Goal: Transaction & Acquisition: Book appointment/travel/reservation

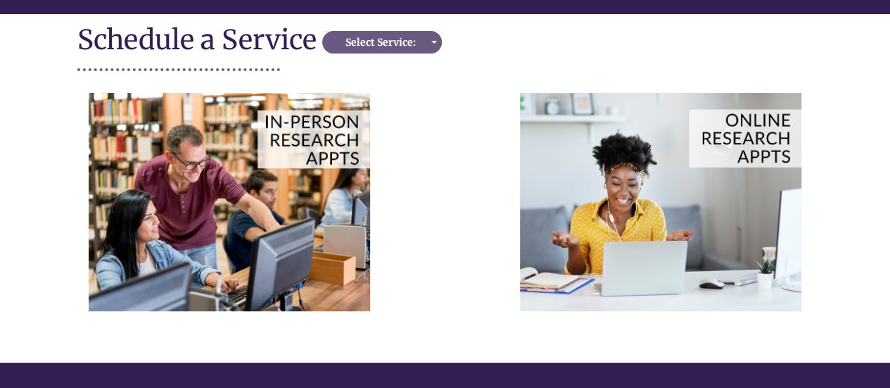
scroll to position [153, 0]
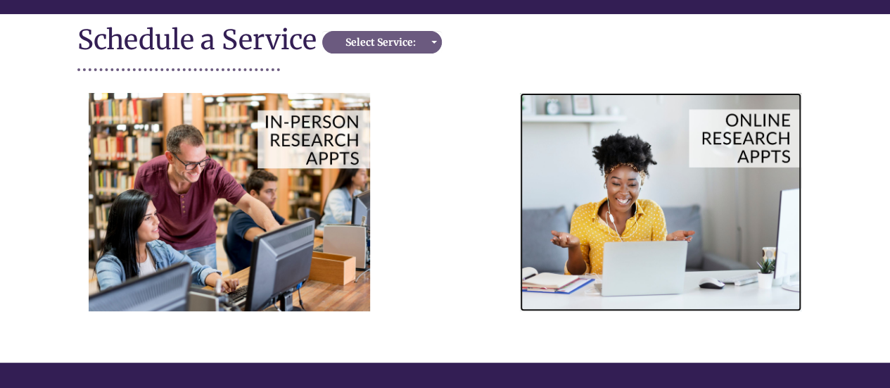
click at [775, 146] on img at bounding box center [660, 201] width 281 height 217
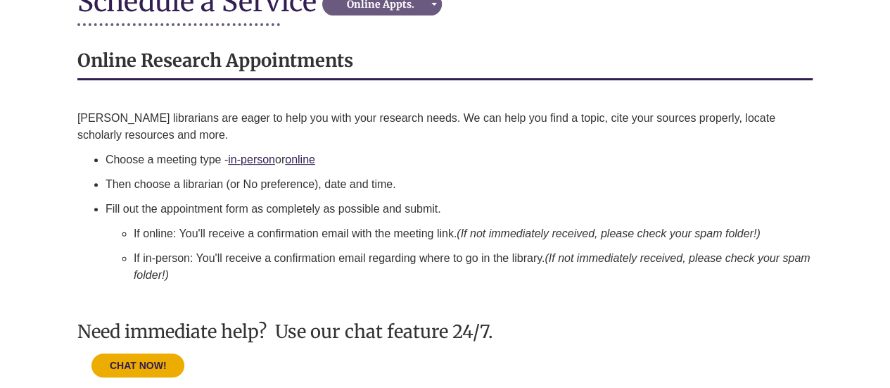
scroll to position [192, 0]
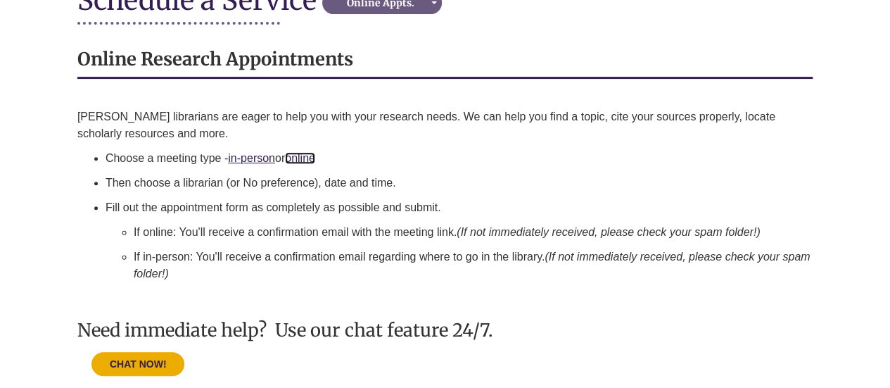
click at [305, 158] on link "online" at bounding box center [300, 158] width 30 height 12
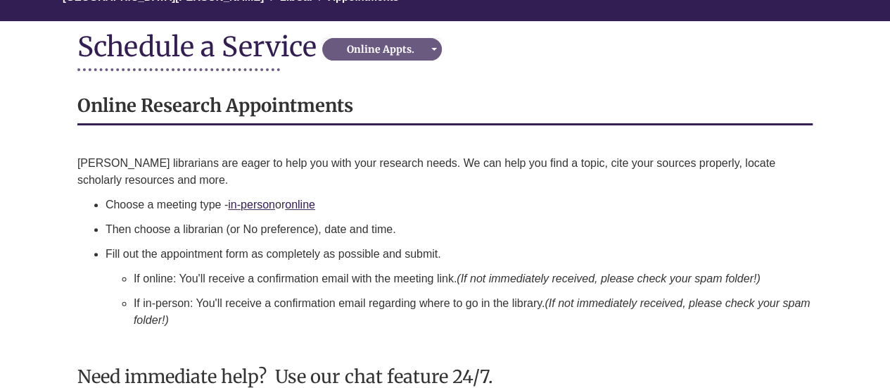
scroll to position [144, 0]
